Goal: Transaction & Acquisition: Purchase product/service

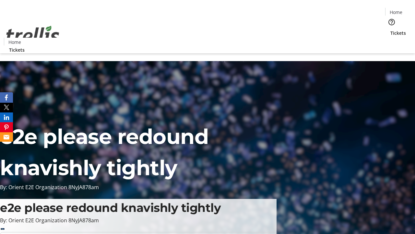
click at [397, 10] on span "Sign Up" at bounding box center [399, 9] width 19 height 8
type input "[EMAIL_ADDRESS][DOMAIN_NAME]"
type input "Shanny"
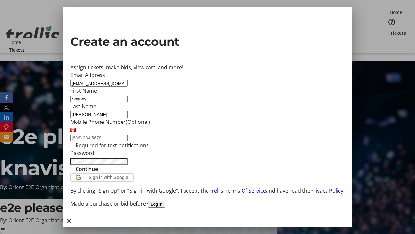
type input "[PERSON_NAME]"
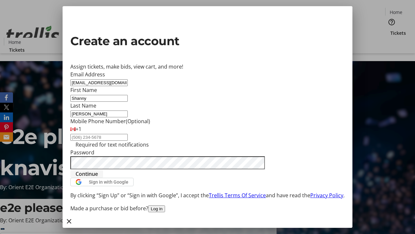
click at [98, 177] on span "Continue" at bounding box center [87, 174] width 22 height 8
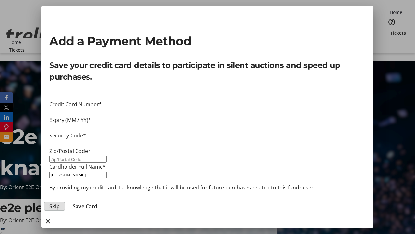
click at [60, 202] on span "Skip" at bounding box center [54, 206] width 10 height 8
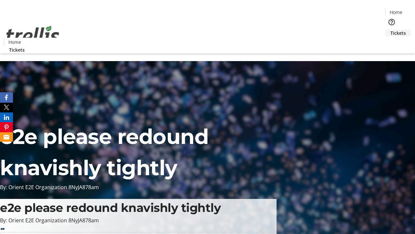
click at [391, 30] on span "Tickets" at bounding box center [399, 33] width 16 height 7
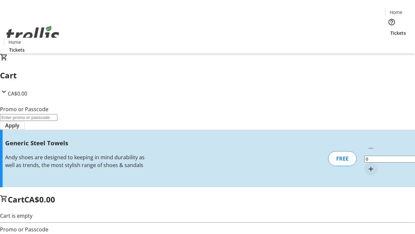
click at [367, 165] on mat-icon "Increment by one" at bounding box center [371, 169] width 8 height 8
type input "1"
